Goal: Transaction & Acquisition: Purchase product/service

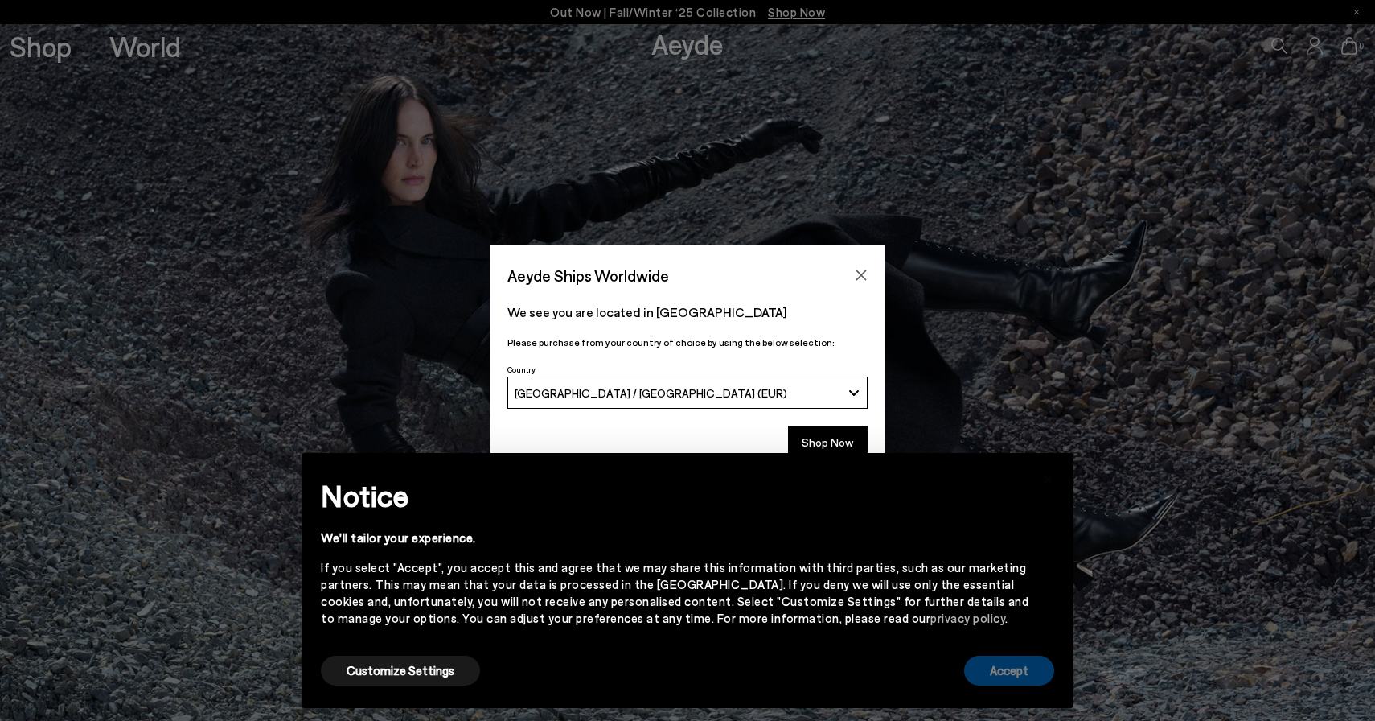
click at [1011, 672] on button "Accept" at bounding box center [1009, 671] width 90 height 30
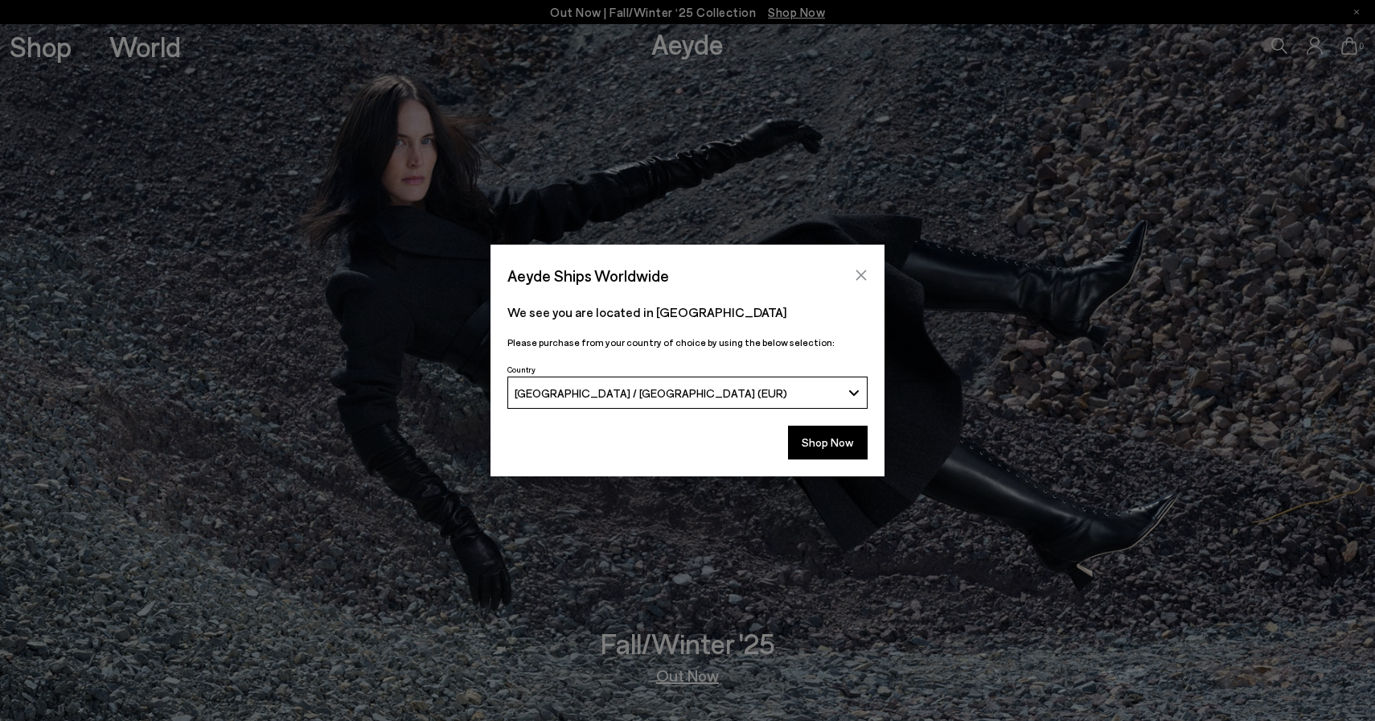
click at [864, 272] on icon "Close" at bounding box center [862, 275] width 10 height 10
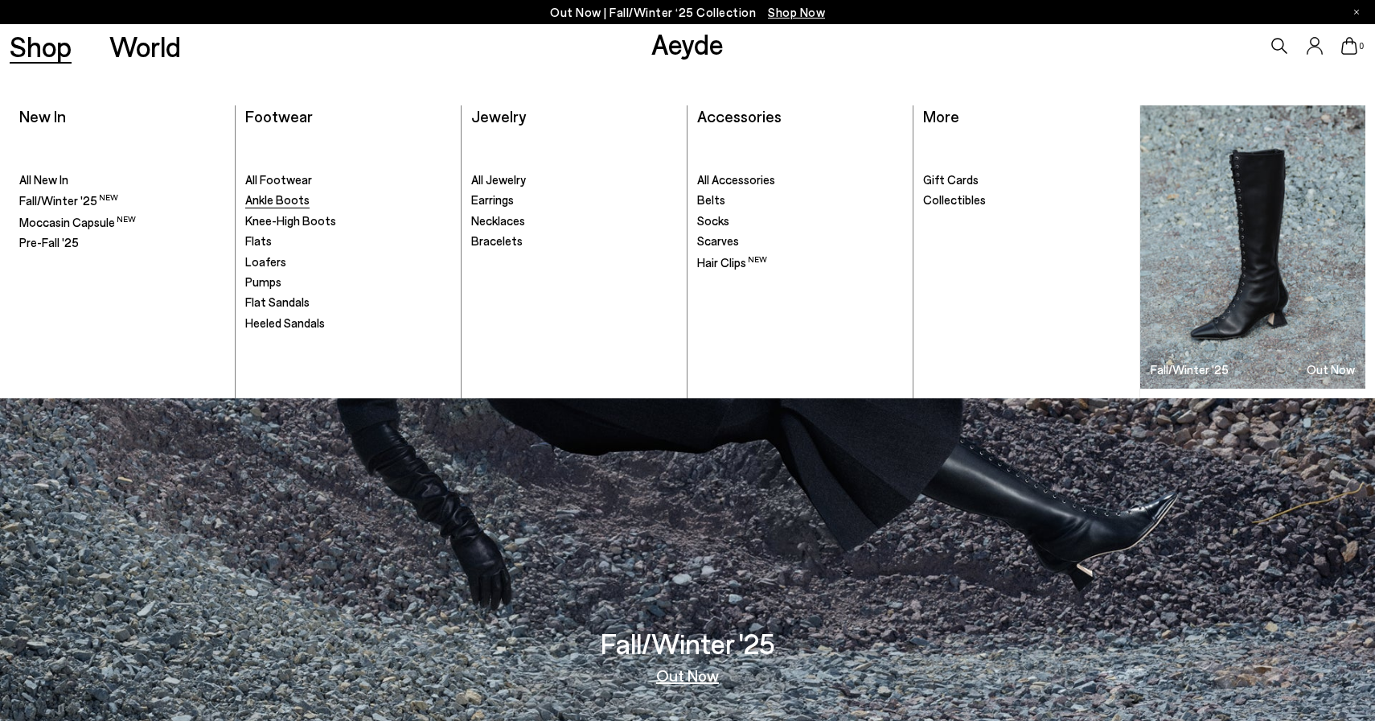
click at [275, 200] on span "Ankle Boots" at bounding box center [277, 199] width 64 height 14
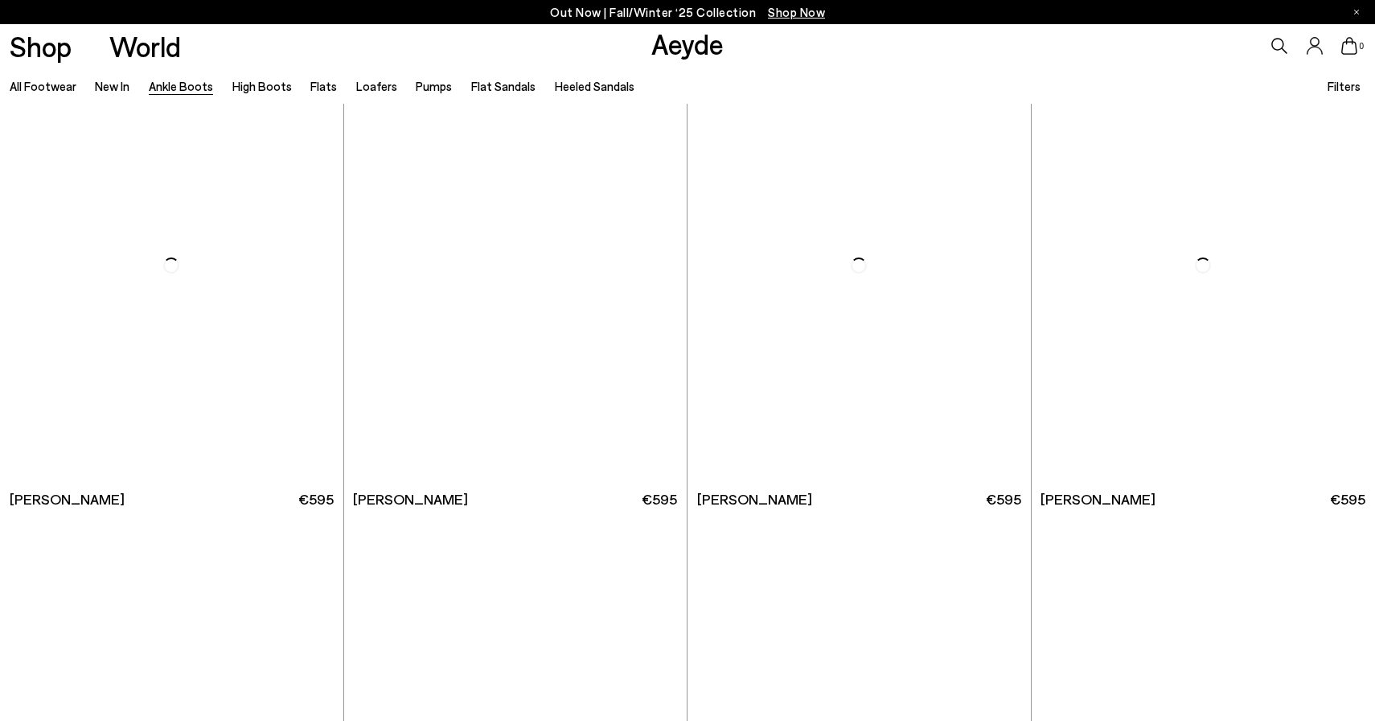
scroll to position [5649, 0]
